Goal: Find specific page/section: Find specific page/section

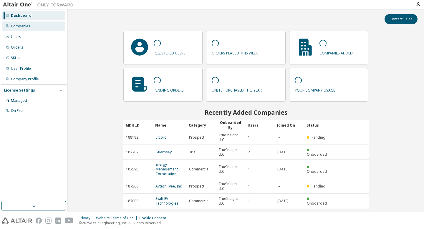
click at [12, 28] on div "Companies" at bounding box center [20, 26] width 19 height 5
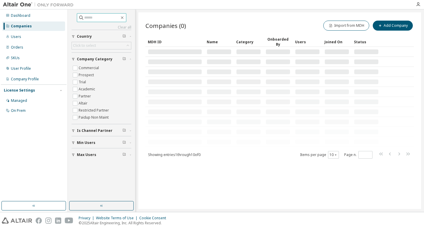
click at [105, 19] on input "text" at bounding box center [101, 18] width 35 height 6
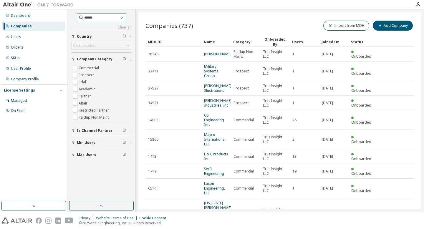
type input "******"
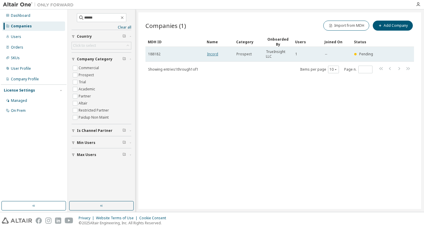
click at [210, 54] on link "Incord" at bounding box center [212, 53] width 11 height 5
